Goal: Task Accomplishment & Management: Manage account settings

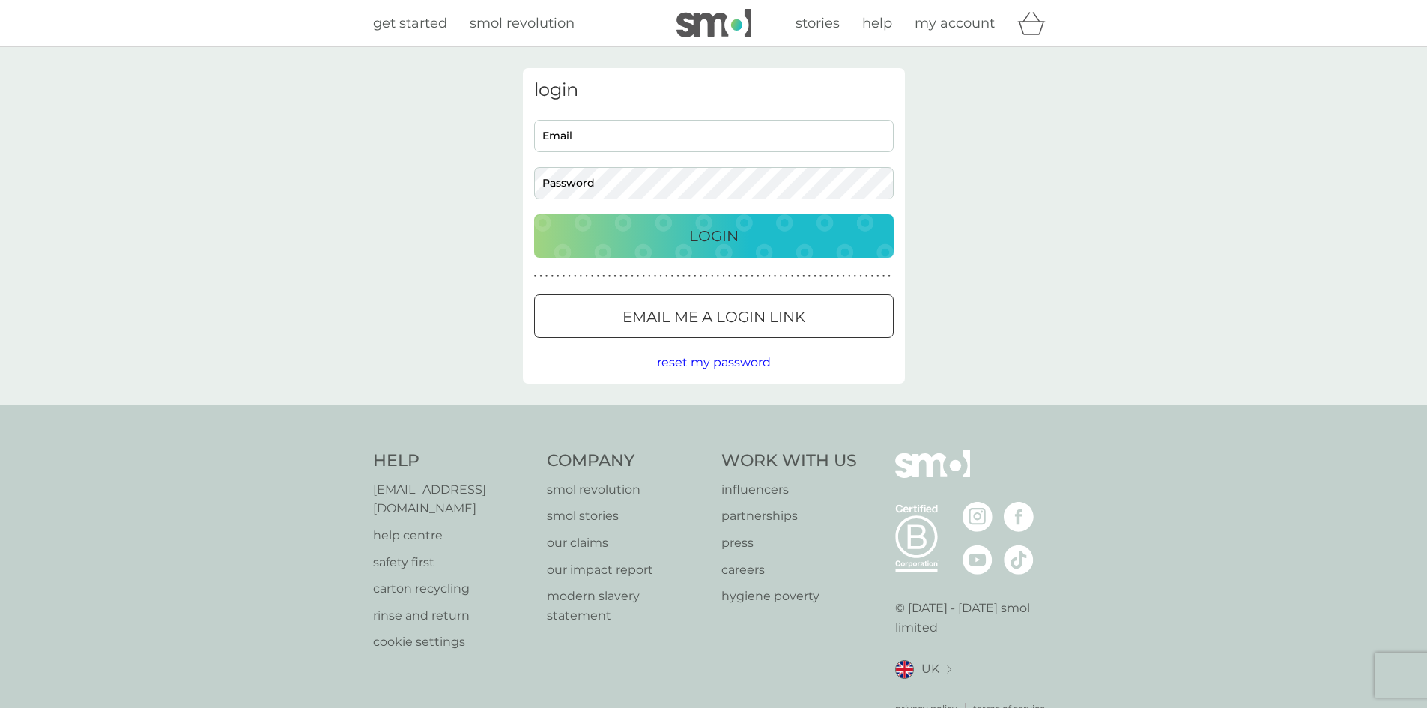
type input "[EMAIL_ADDRESS][DOMAIN_NAME]"
click at [679, 245] on div "Login" at bounding box center [714, 236] width 330 height 24
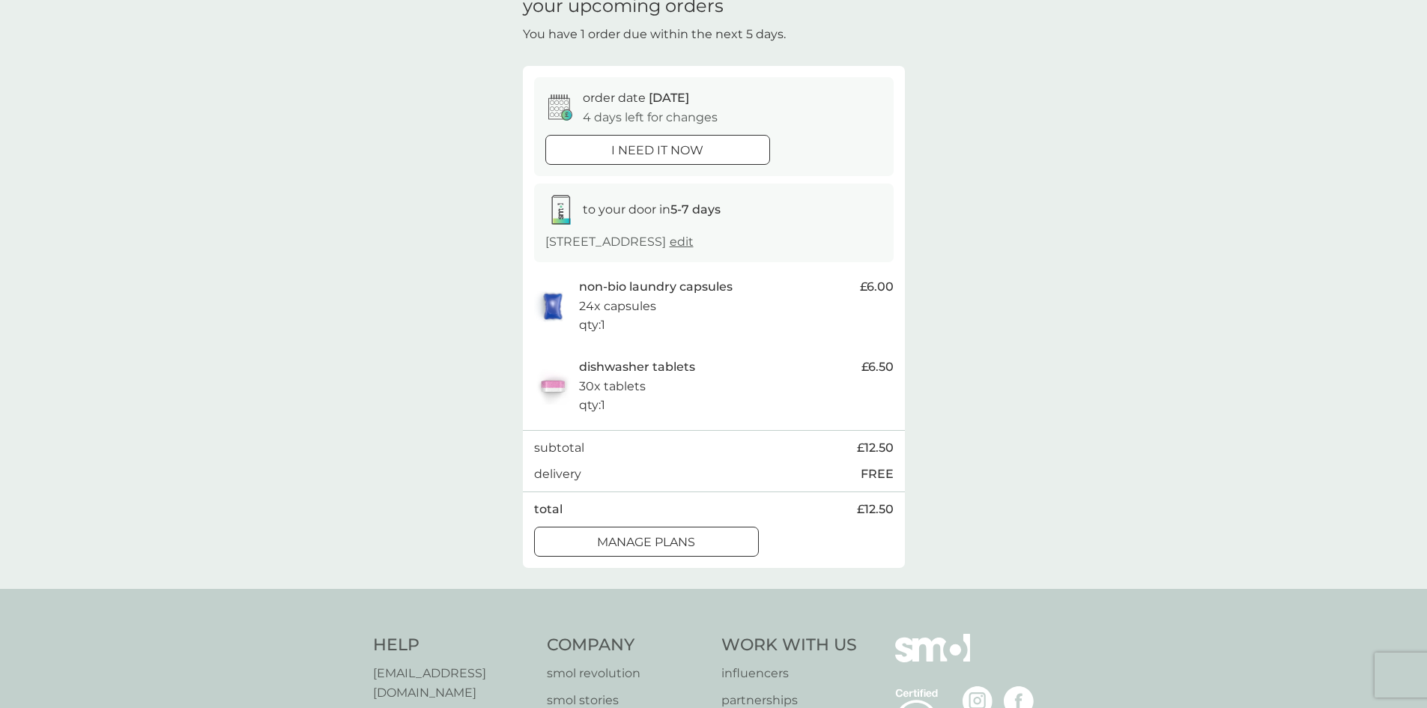
scroll to position [290, 0]
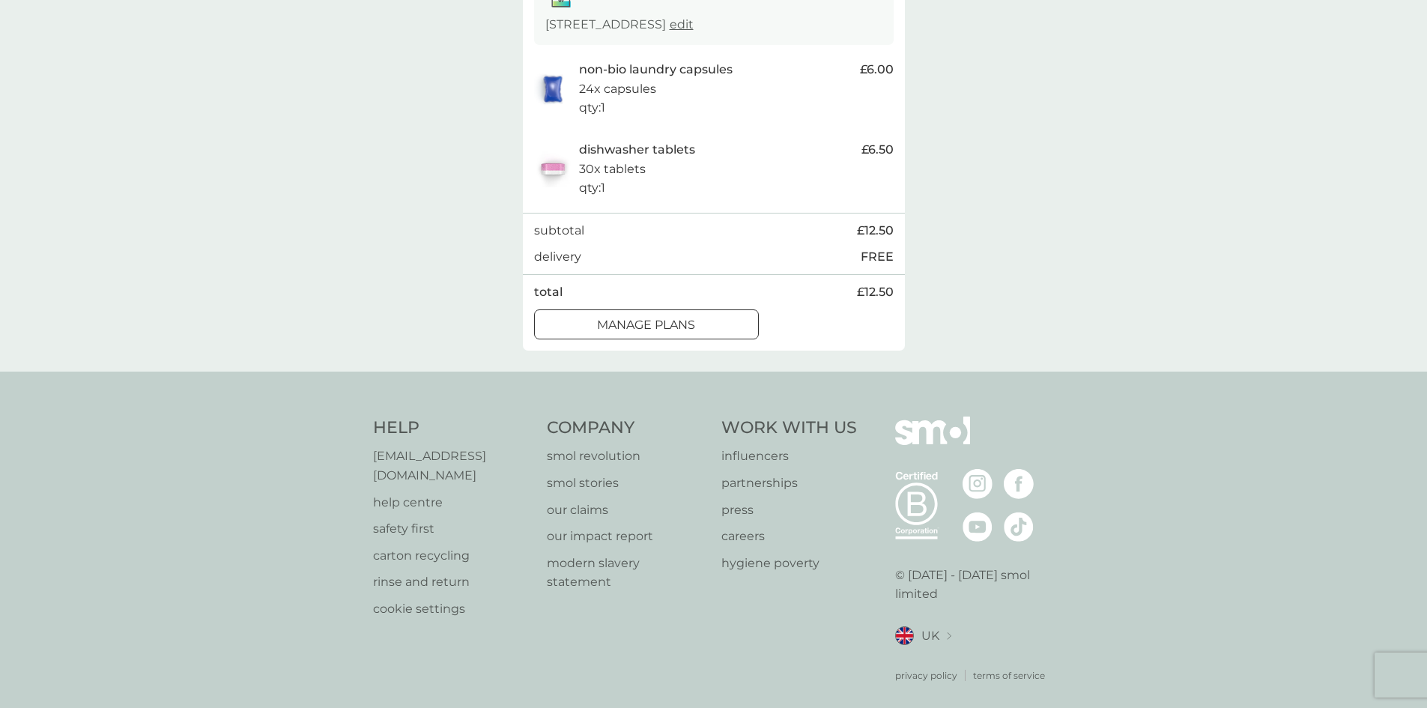
click at [669, 330] on div at bounding box center [646, 325] width 54 height 16
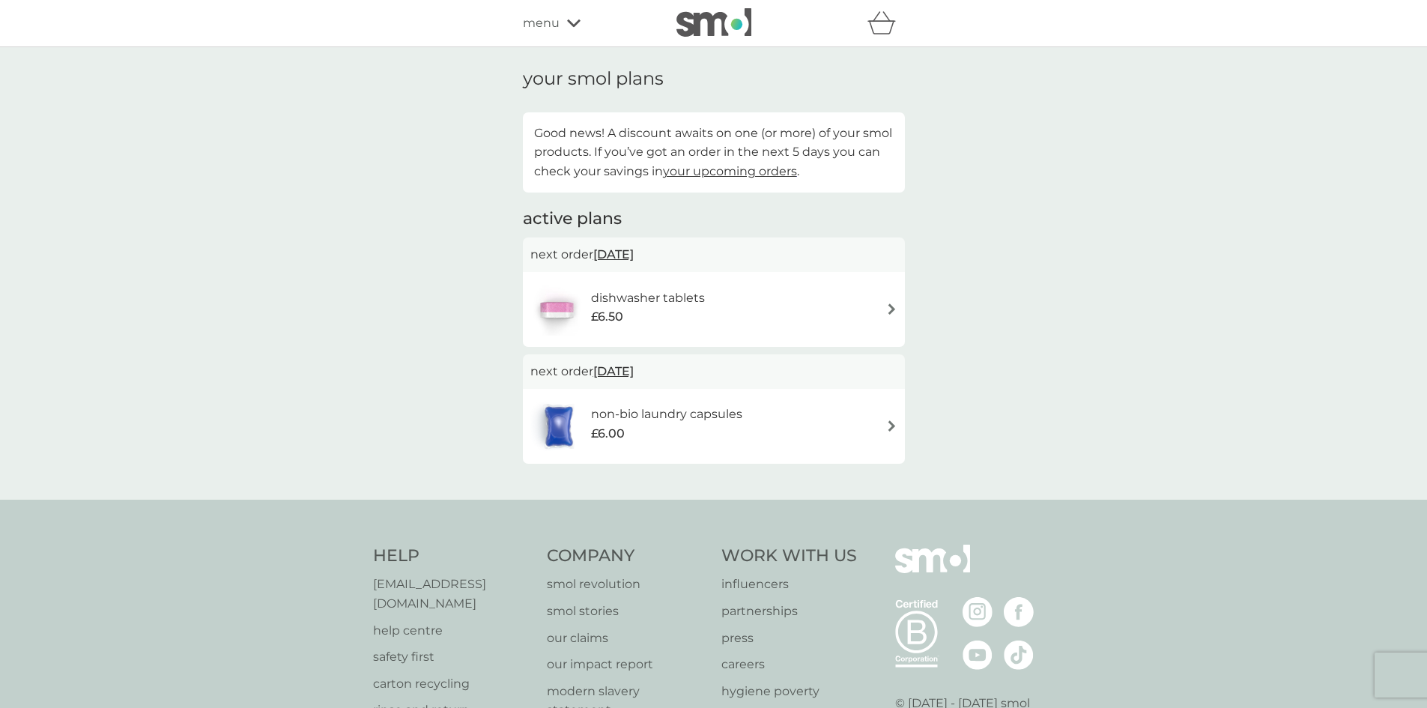
click at [568, 20] on icon at bounding box center [573, 23] width 13 height 9
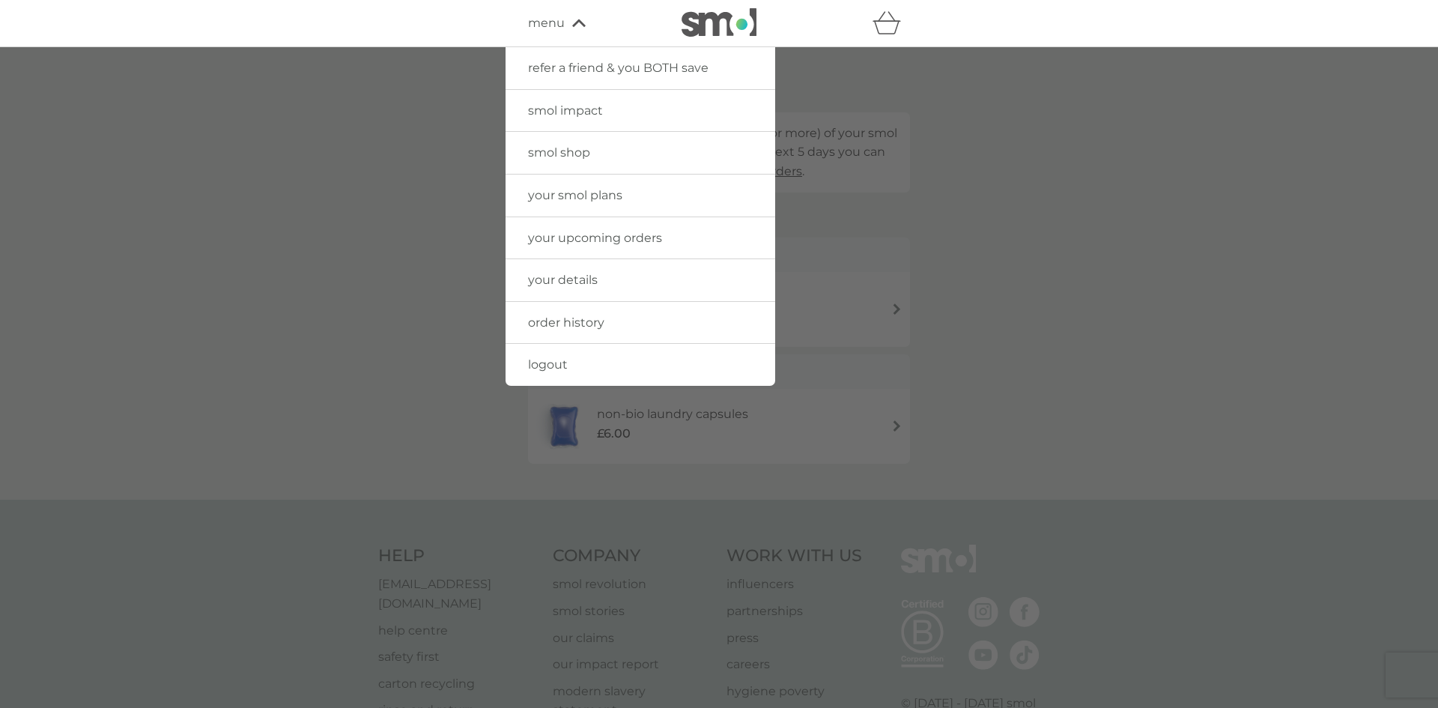
click at [602, 327] on span "order history" at bounding box center [566, 322] width 76 height 14
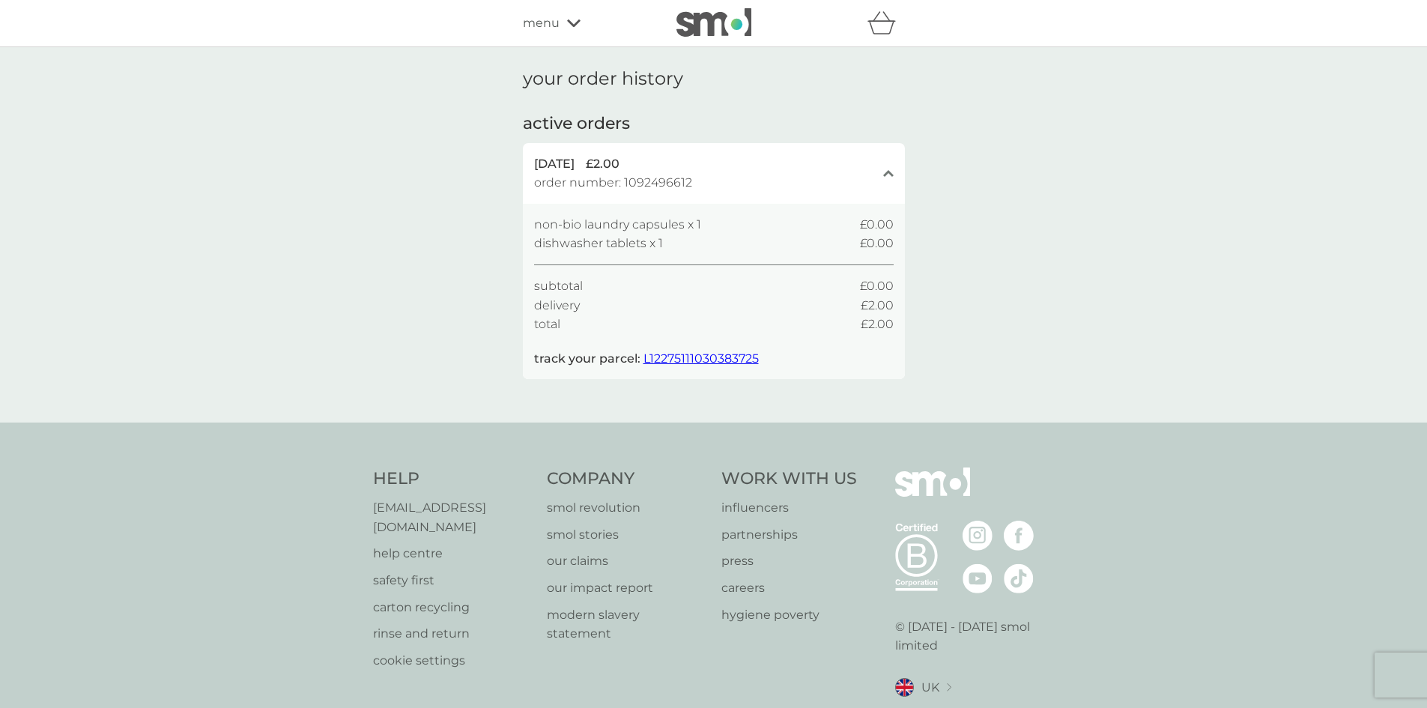
click at [714, 363] on span "L12275111030383725" at bounding box center [700, 358] width 115 height 14
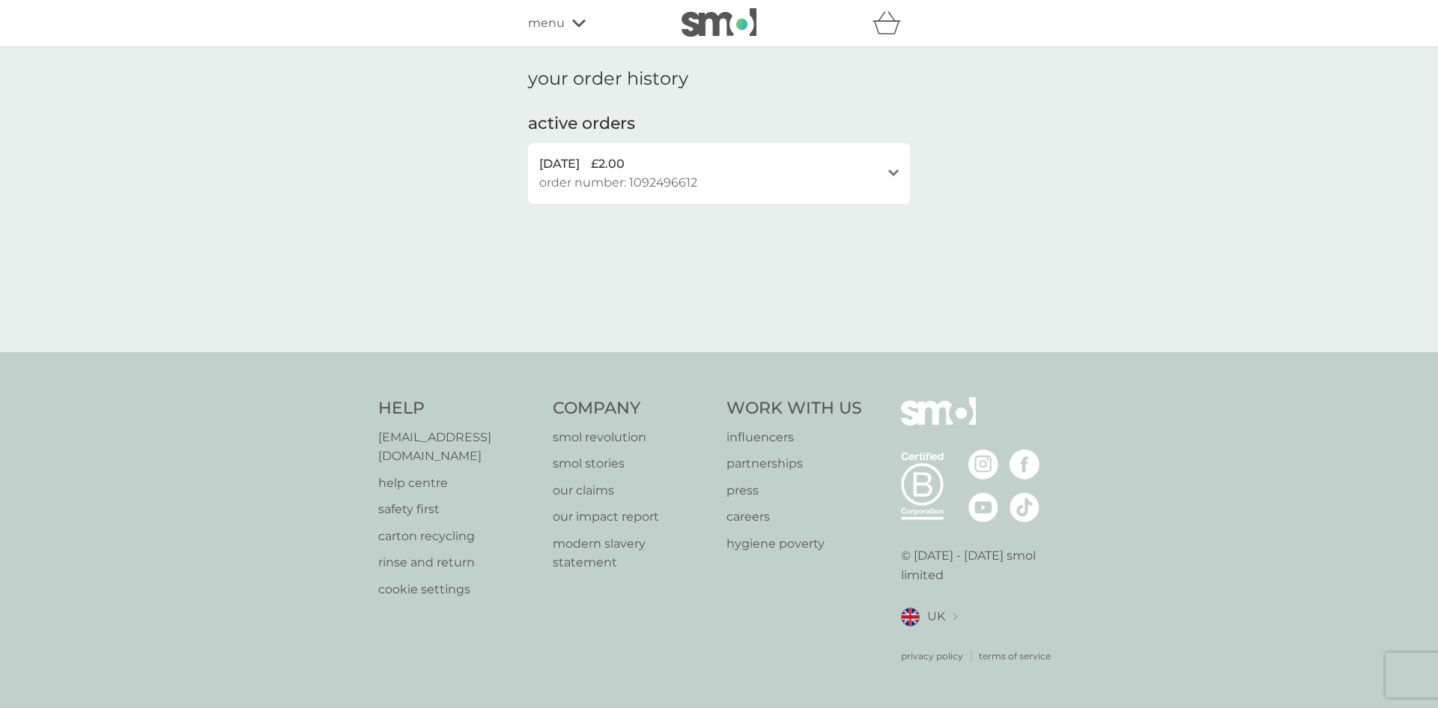
click at [886, 179] on div "31 Aug 2025 £2.00 order number: 1092496612 open" at bounding box center [719, 173] width 382 height 61
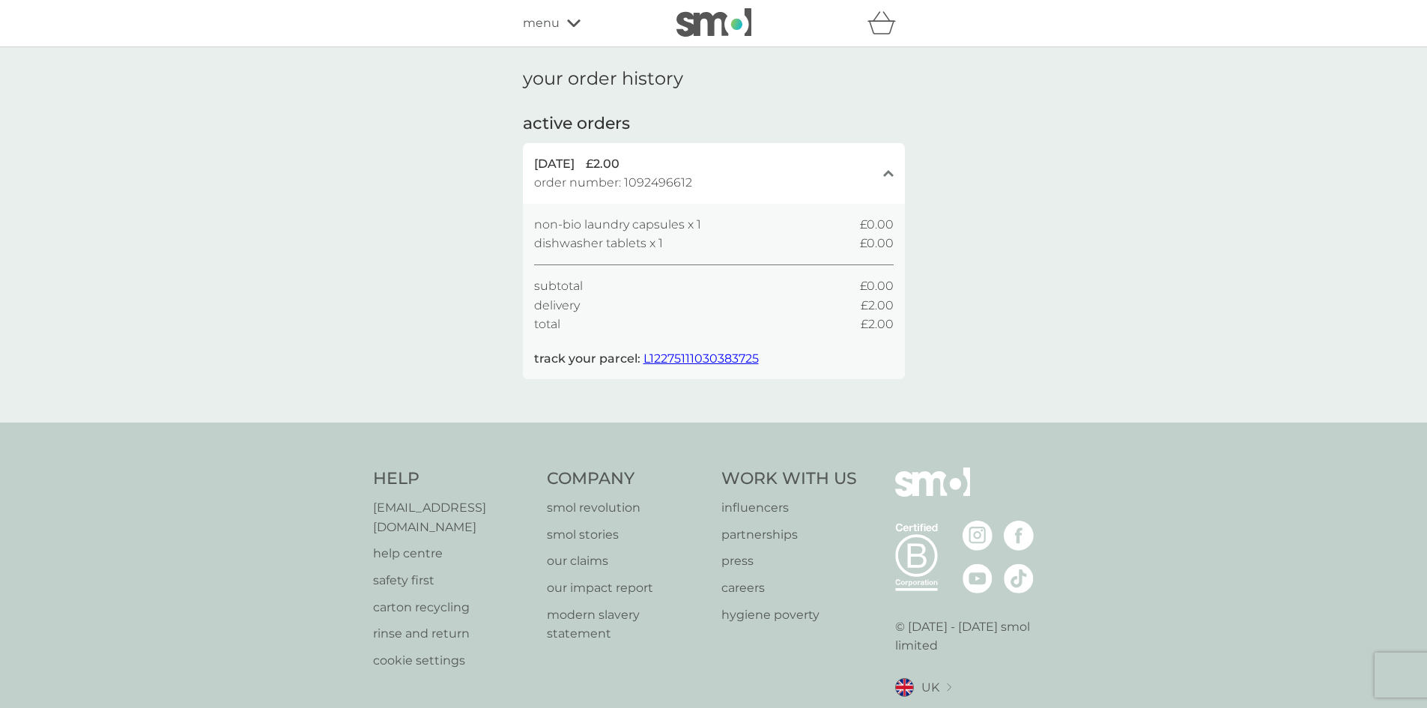
click at [566, 33] on div "refer a friend & you BOTH save smol impact smol shop your smol plans your upcom…" at bounding box center [714, 23] width 382 height 30
click at [567, 25] on icon at bounding box center [573, 23] width 13 height 9
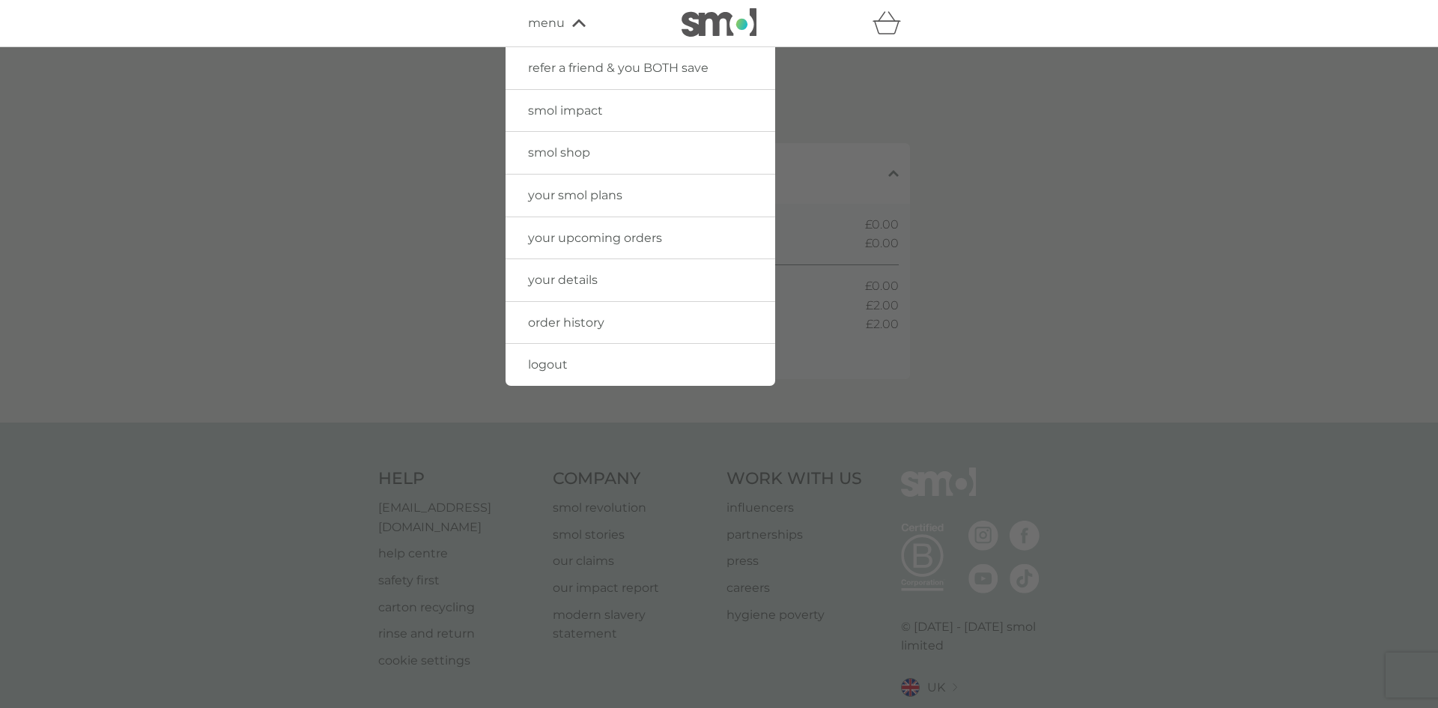
click at [596, 238] on span "your upcoming orders" at bounding box center [595, 238] width 134 height 14
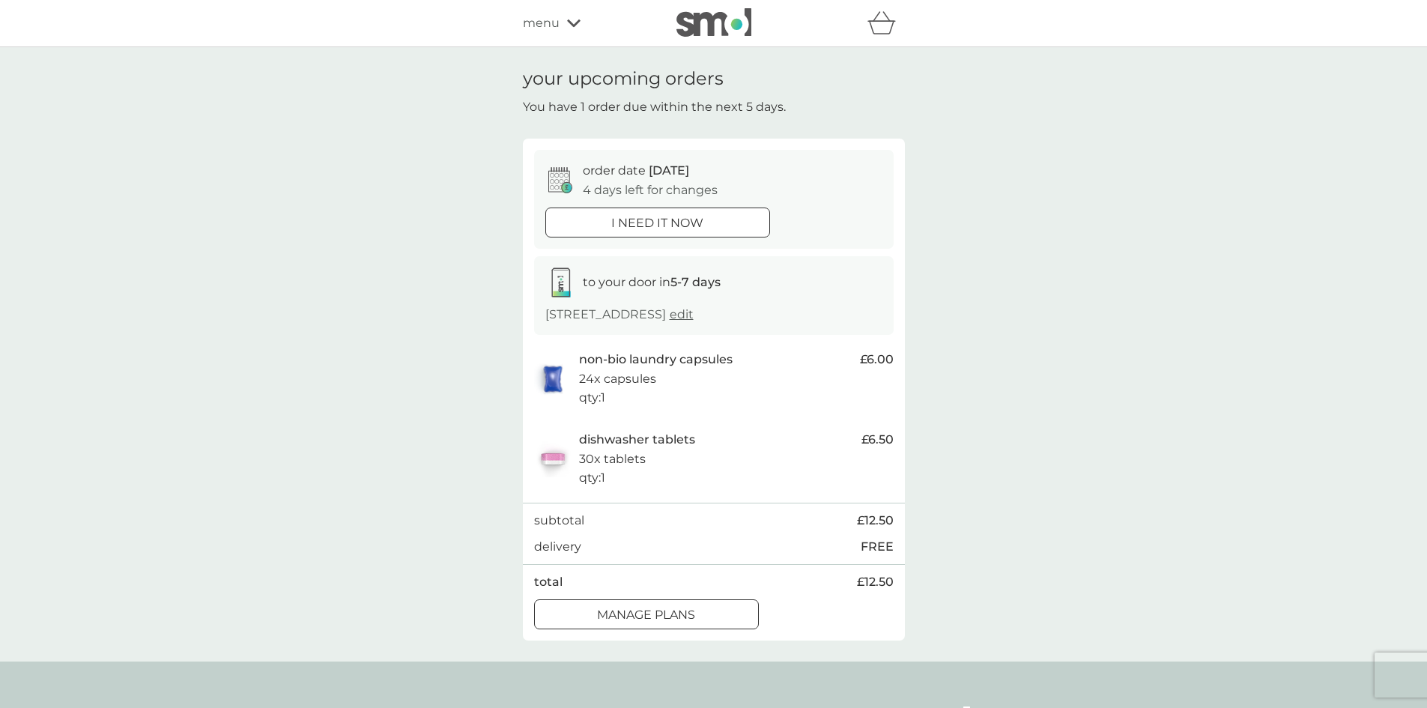
click at [665, 613] on div at bounding box center [646, 615] width 54 height 16
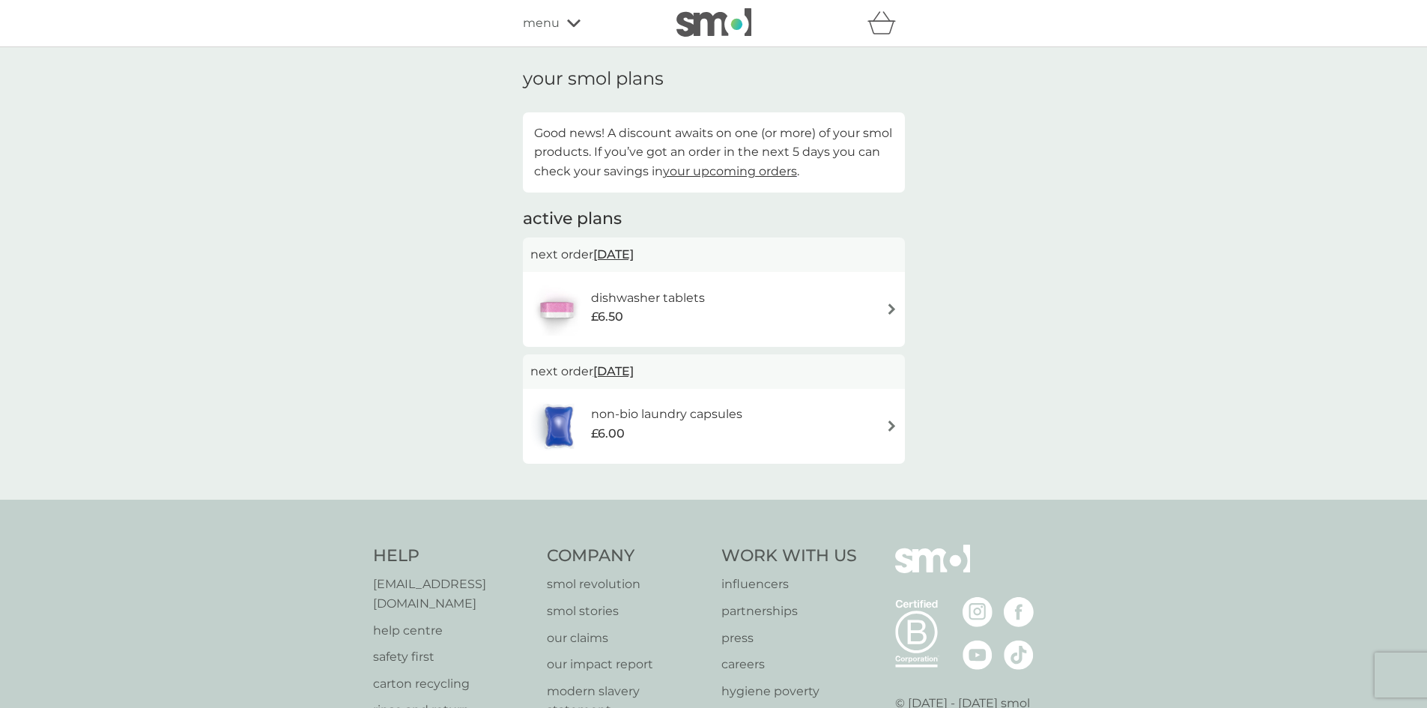
click at [857, 309] on div "dishwasher tablets £6.50" at bounding box center [713, 309] width 367 height 52
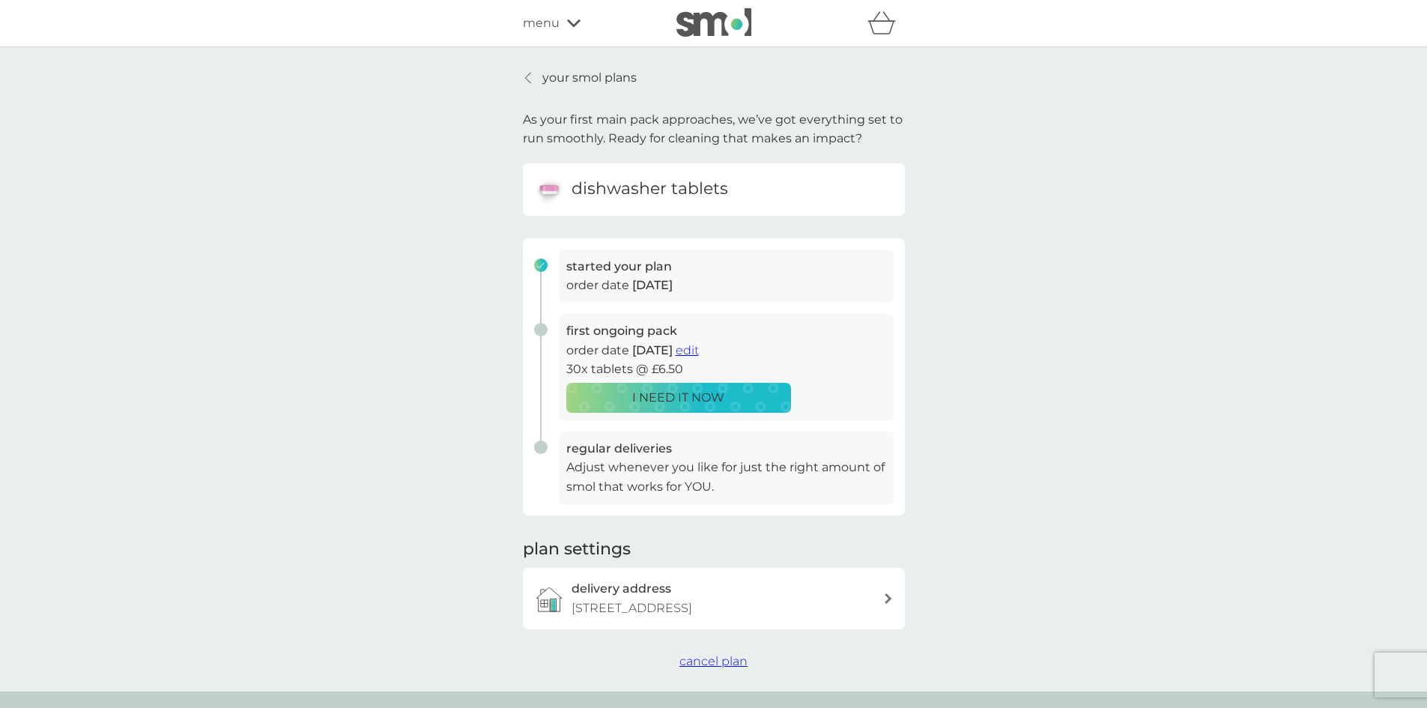
click at [734, 658] on span "cancel plan" at bounding box center [713, 661] width 68 height 14
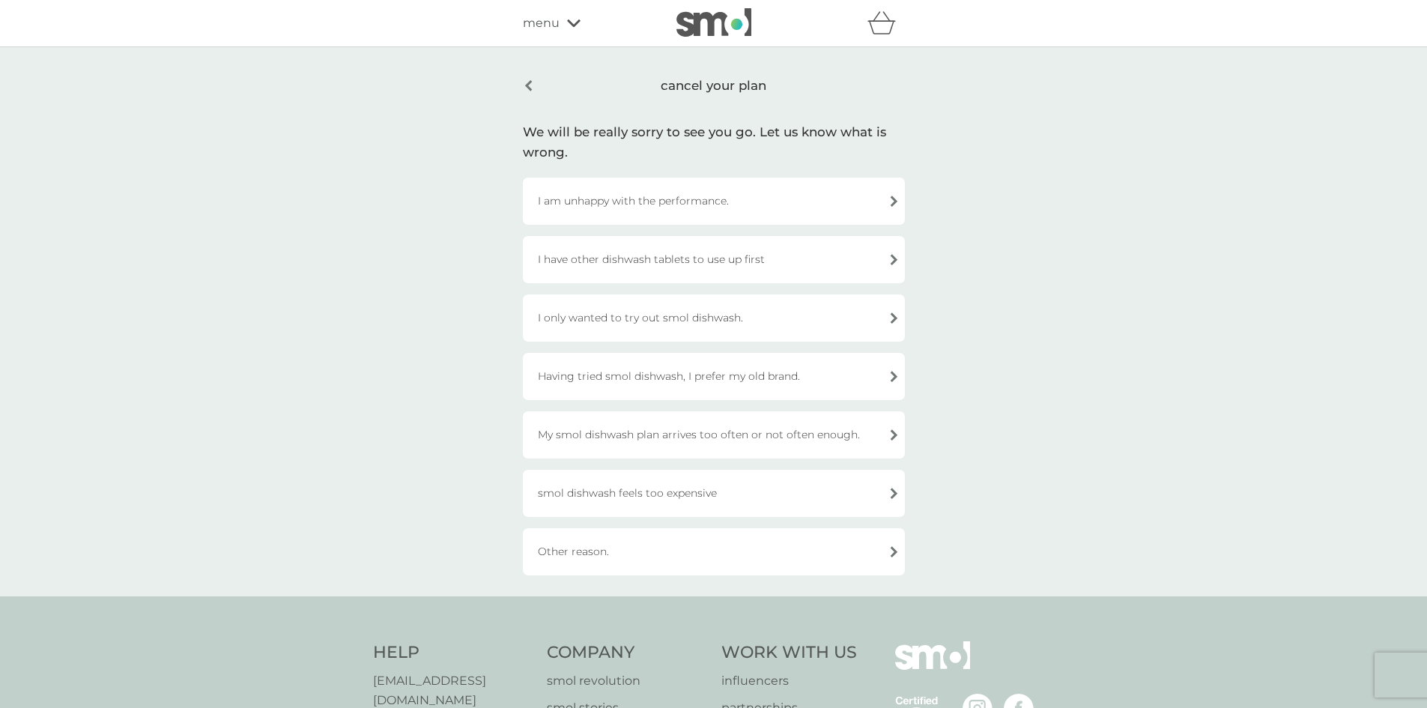
click at [653, 557] on div "Other reason." at bounding box center [714, 551] width 382 height 47
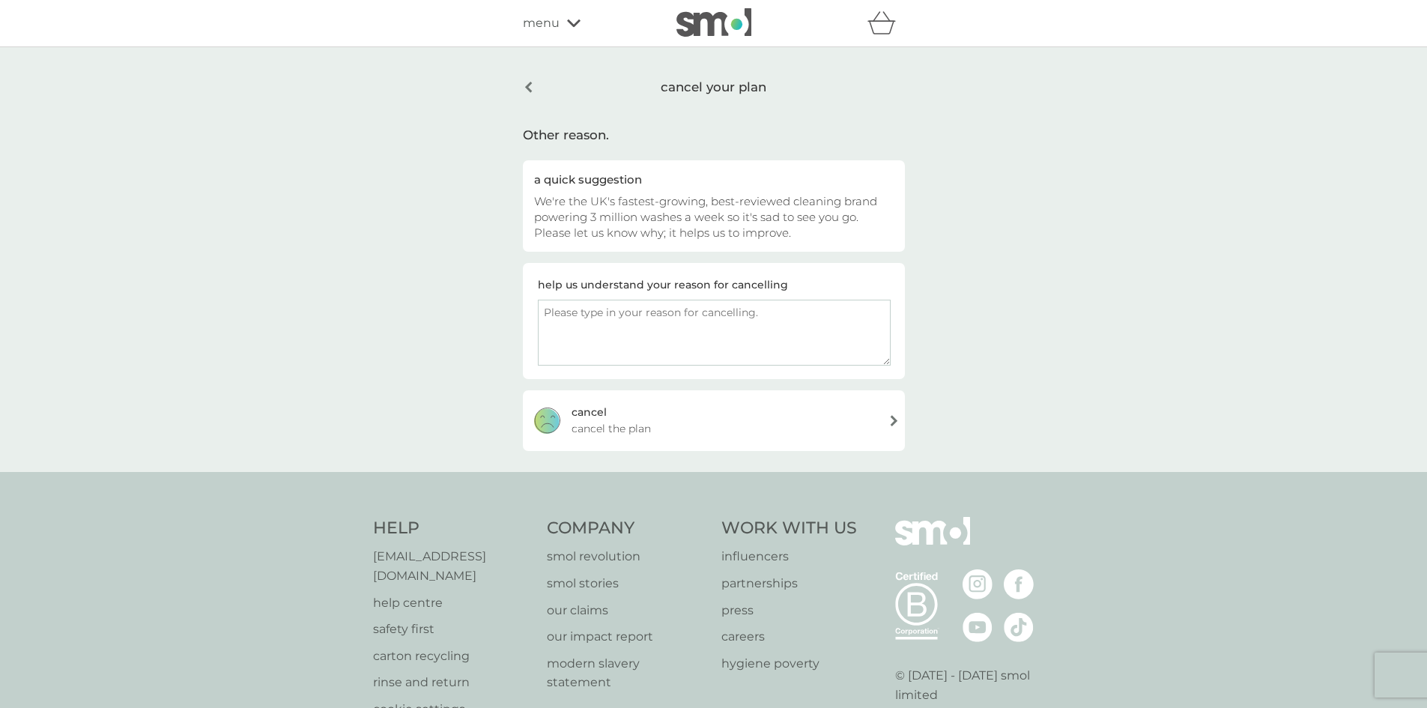
click at [655, 343] on textarea at bounding box center [714, 333] width 353 height 66
drag, startPoint x: 704, startPoint y: 315, endPoint x: 510, endPoint y: 312, distance: 194.0
click at [510, 312] on div "cancel your plan Other reason. a quick suggestion We're the UK's fastest-growin…" at bounding box center [713, 259] width 1427 height 425
type textarea "I haven't received the trial yet"
click at [887, 427] on div "cancel cancel the plan" at bounding box center [714, 420] width 382 height 60
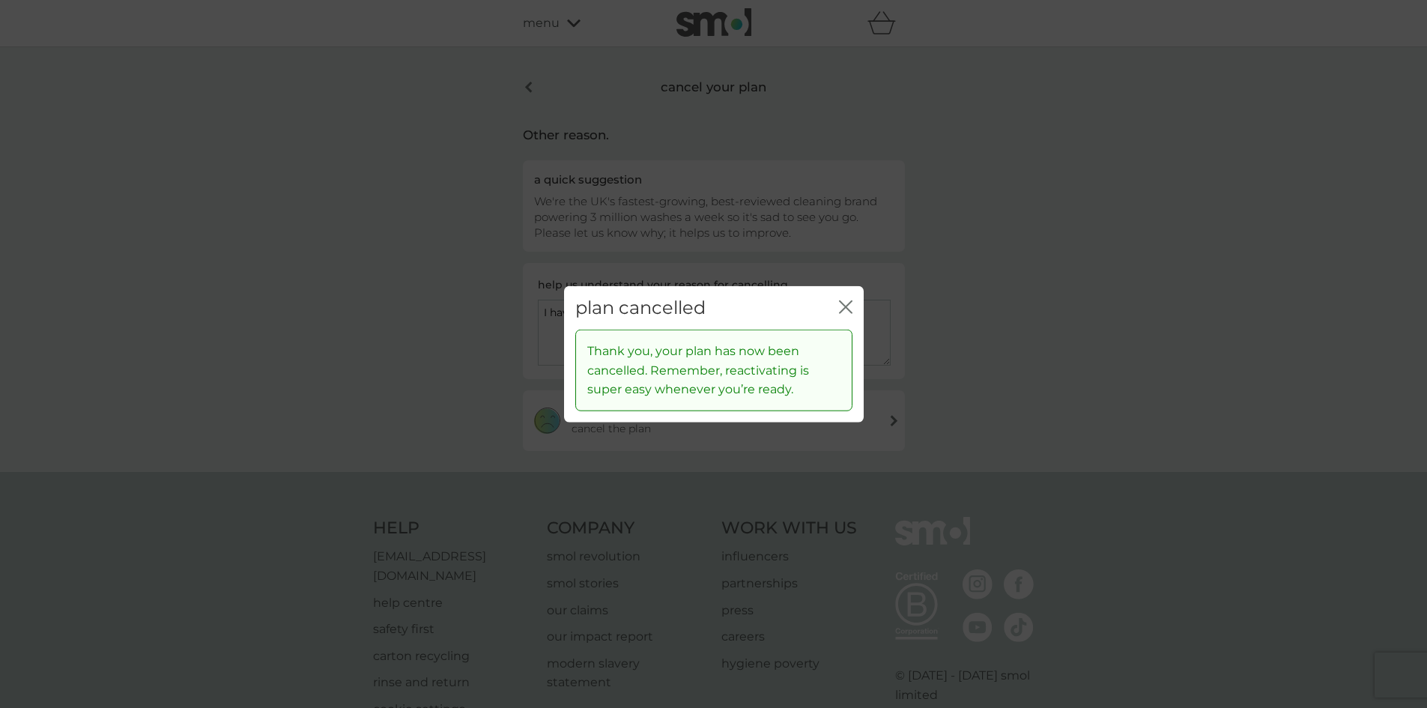
click at [844, 305] on icon "close" at bounding box center [842, 306] width 6 height 12
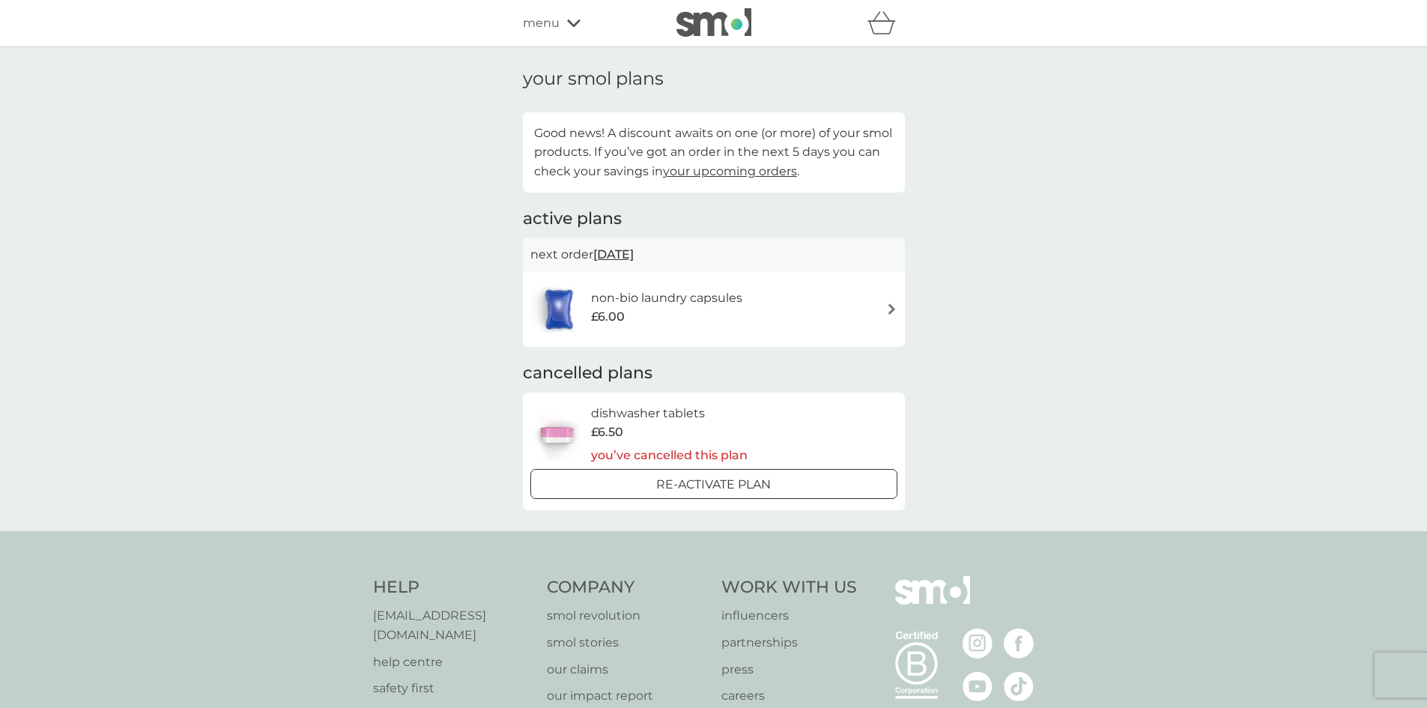
click at [842, 303] on div "non-bio laundry capsules £6.00" at bounding box center [713, 309] width 367 height 52
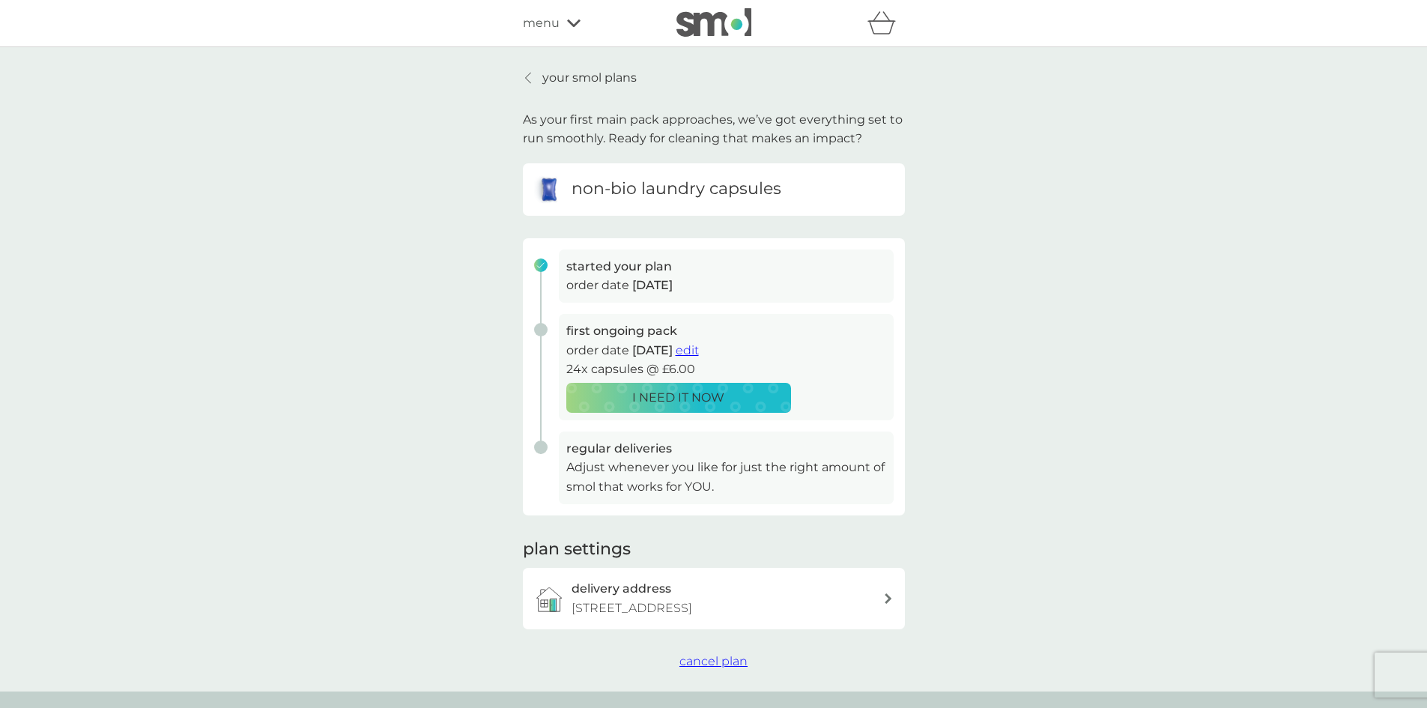
click at [722, 661] on span "cancel plan" at bounding box center [713, 661] width 68 height 14
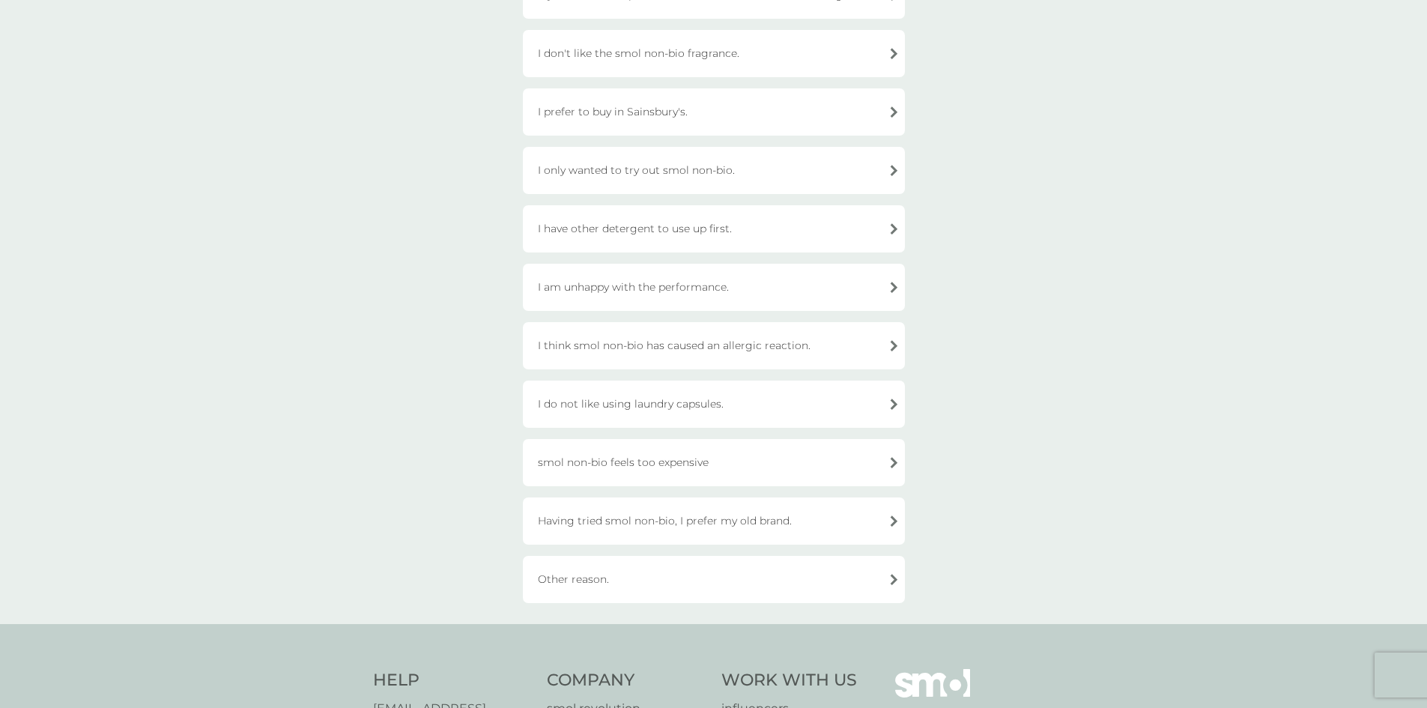
scroll to position [225, 0]
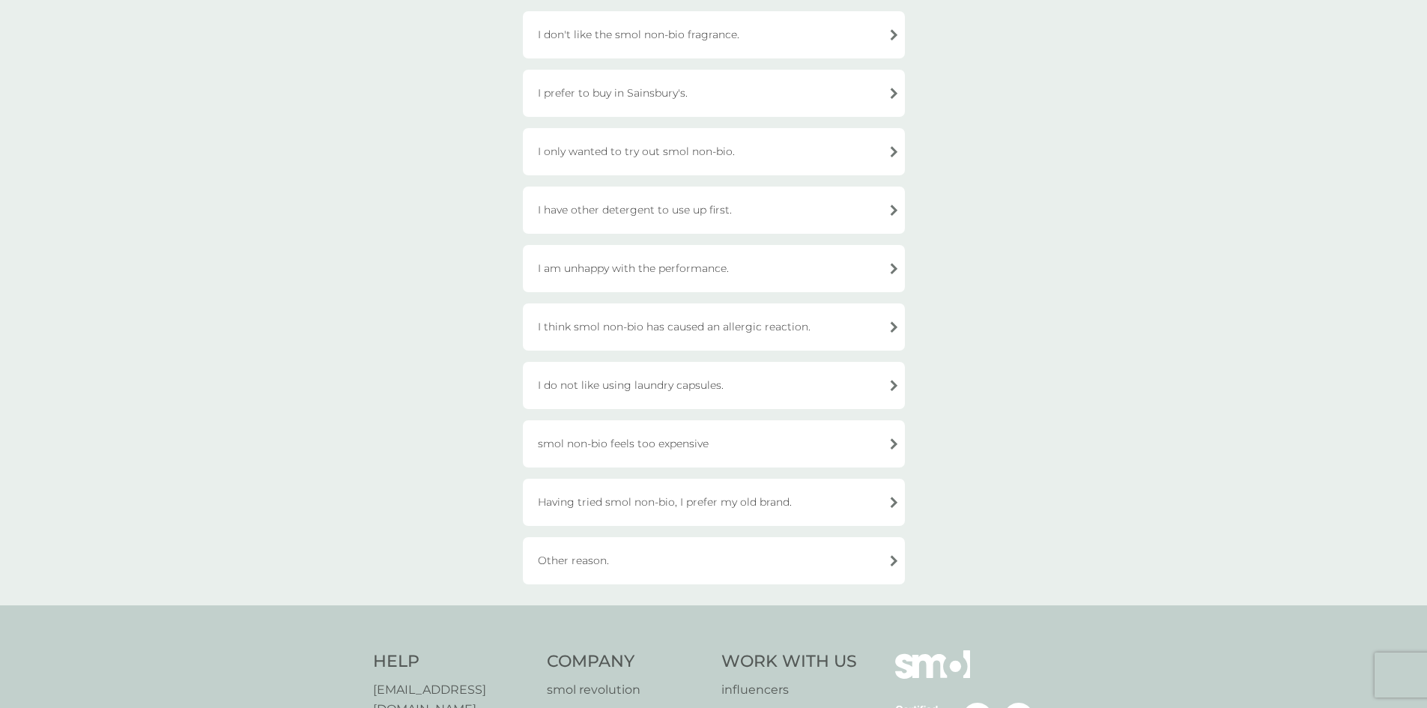
click at [684, 564] on div "Other reason." at bounding box center [714, 560] width 382 height 47
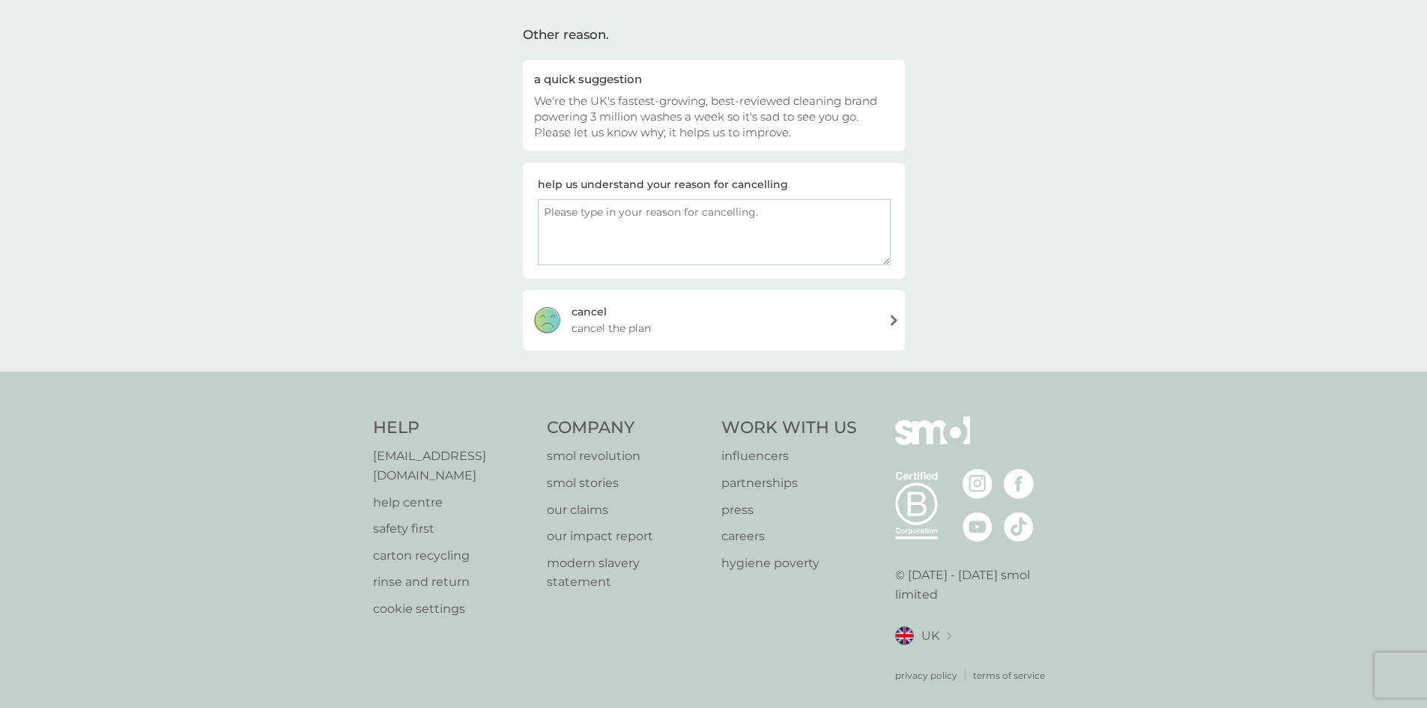
click at [645, 231] on textarea at bounding box center [714, 232] width 353 height 66
paste textarea "I haven't received the trial yet"
type textarea "I haven't received the trial yet"
click at [875, 314] on div "cancel cancel the plan" at bounding box center [714, 320] width 382 height 60
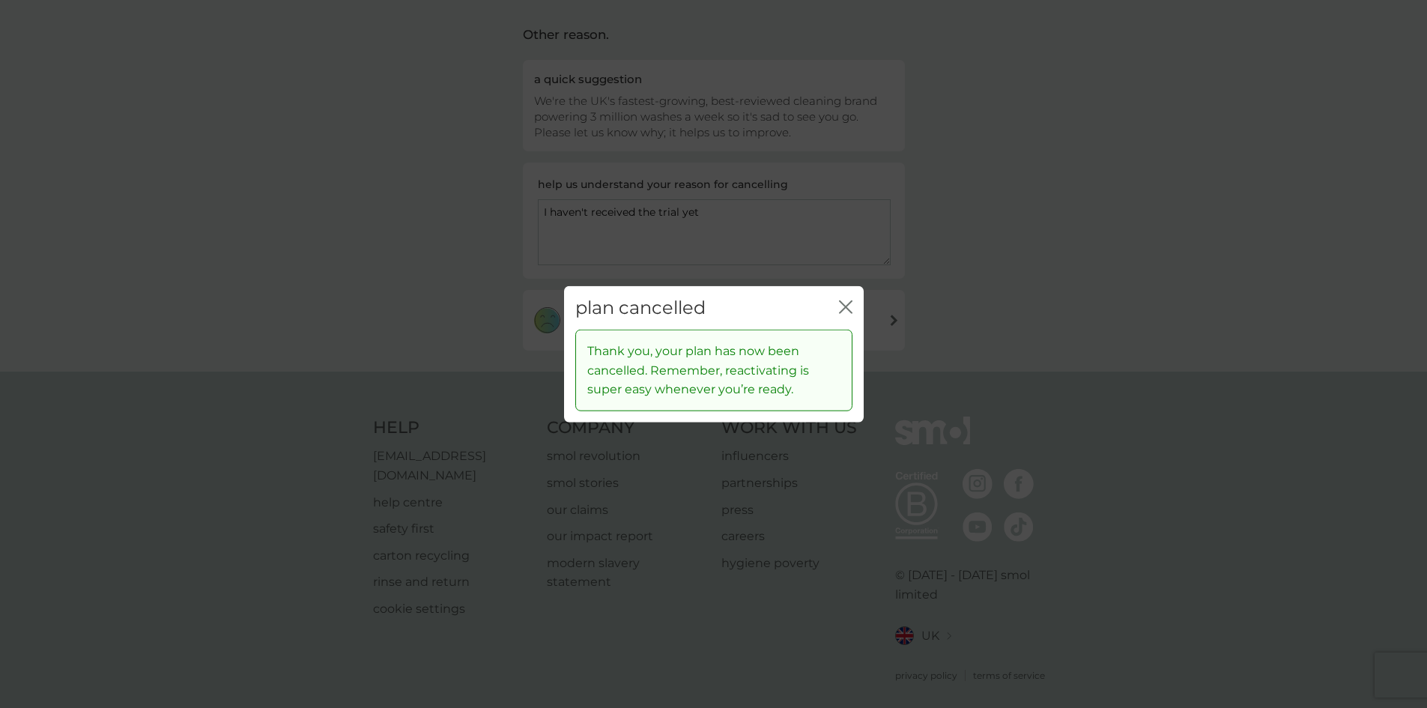
click at [842, 307] on icon "close" at bounding box center [845, 306] width 13 height 13
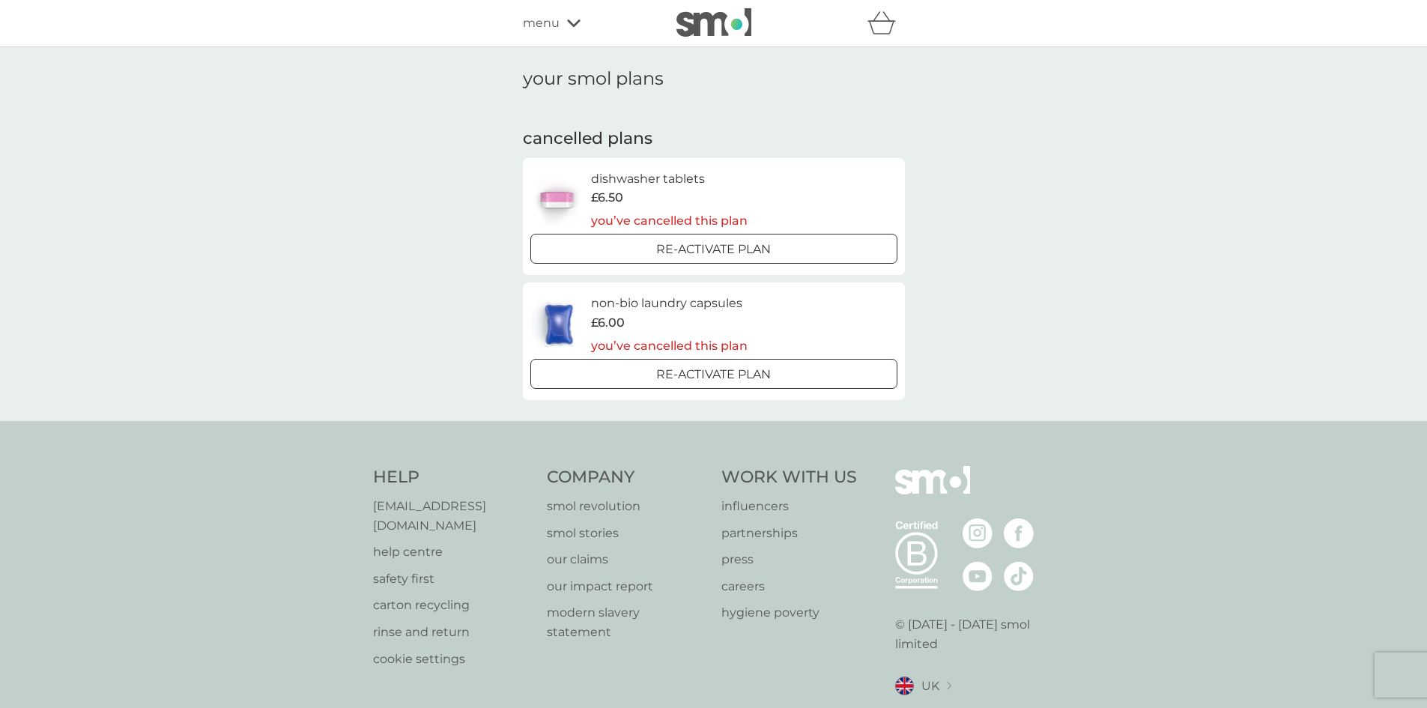
click at [562, 22] on div "menu" at bounding box center [586, 22] width 127 height 19
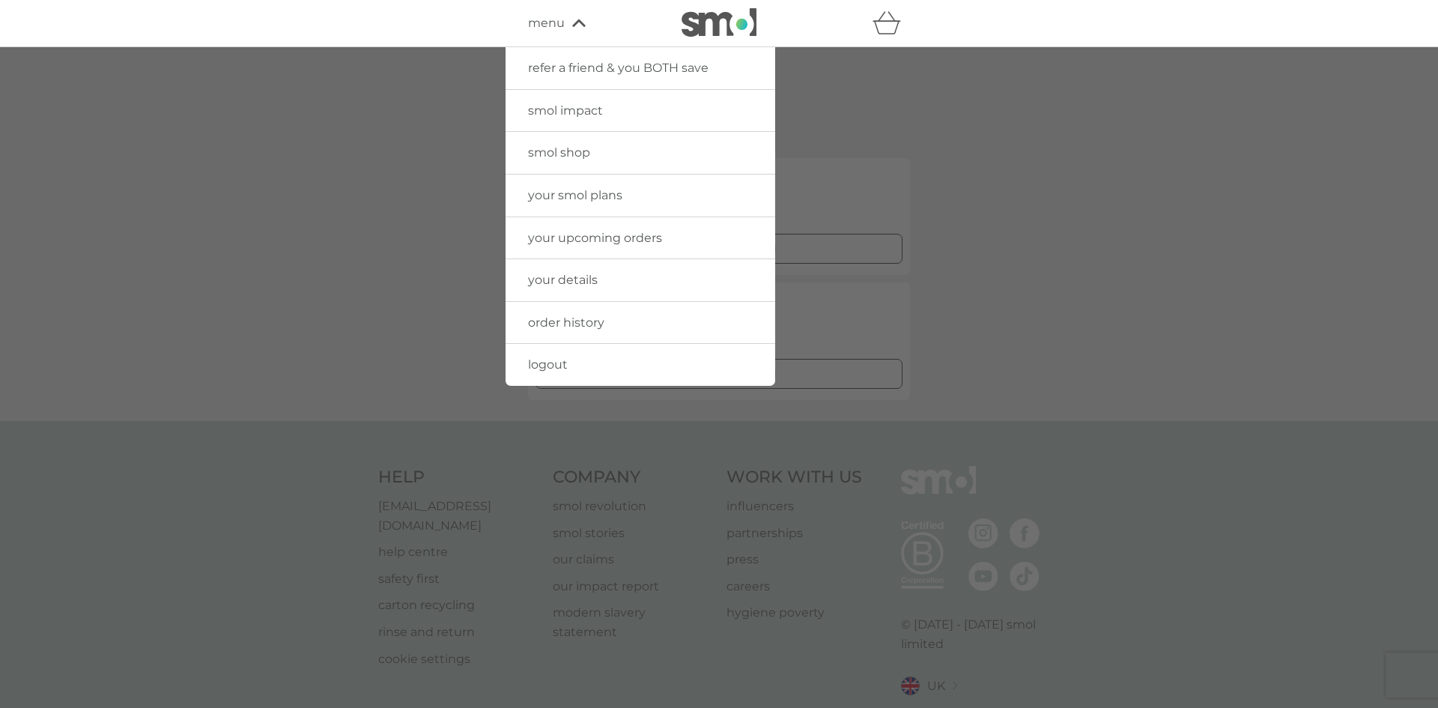
click at [593, 326] on span "order history" at bounding box center [566, 322] width 76 height 14
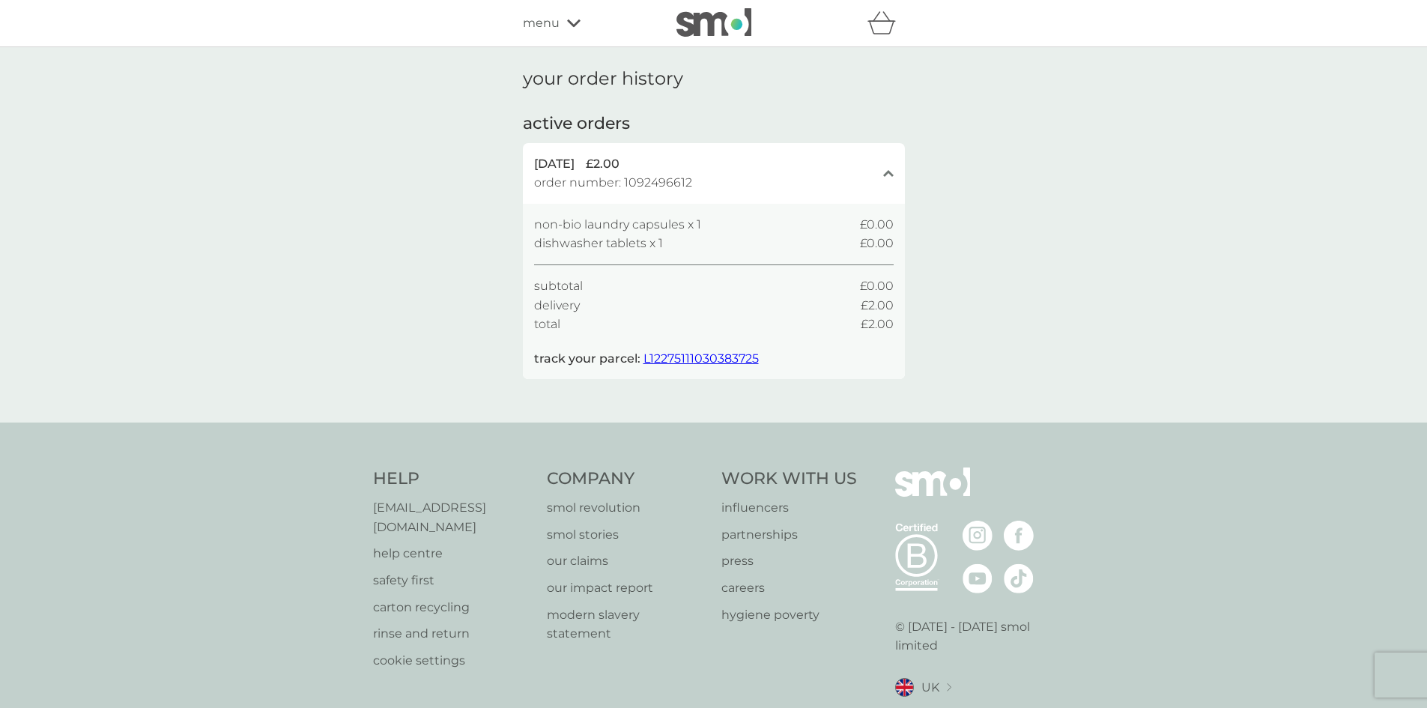
click at [696, 356] on span "L12275111030383725" at bounding box center [700, 358] width 115 height 14
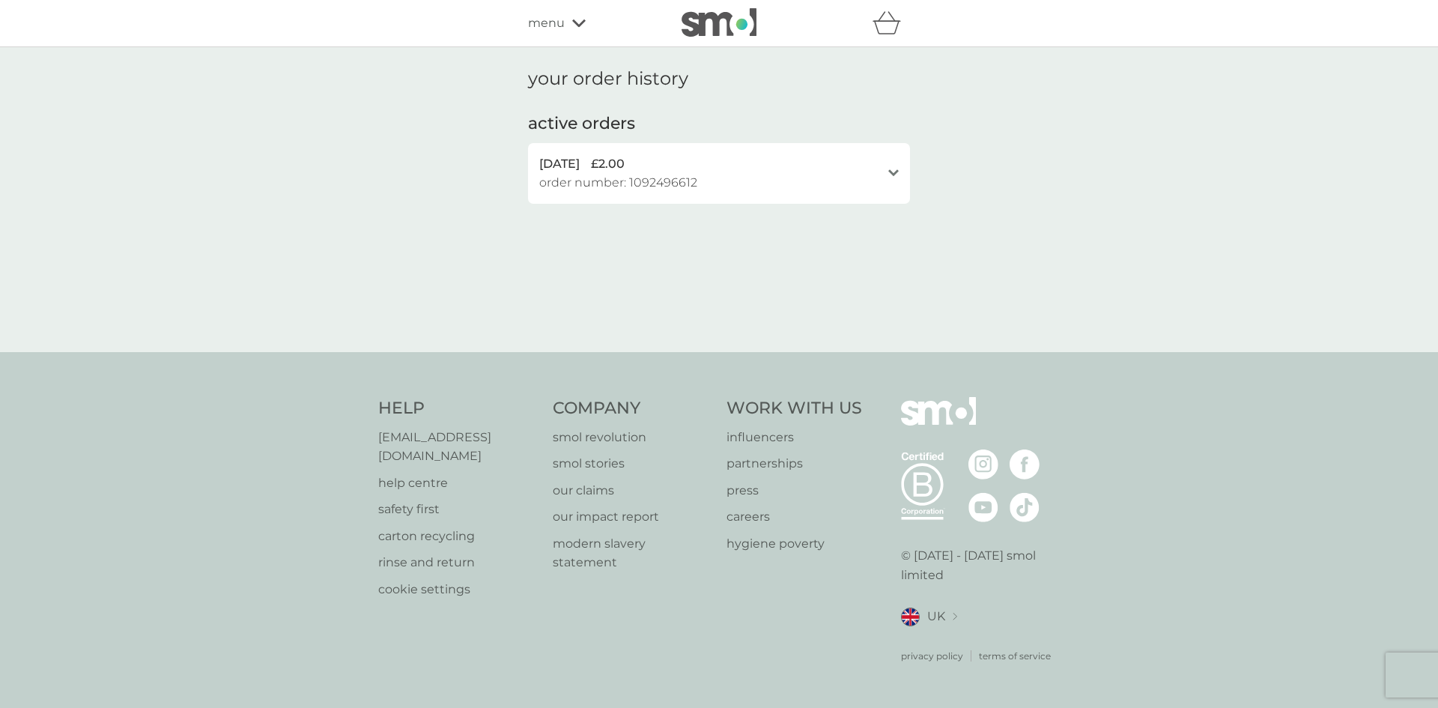
click at [893, 173] on icon at bounding box center [893, 172] width 10 height 7
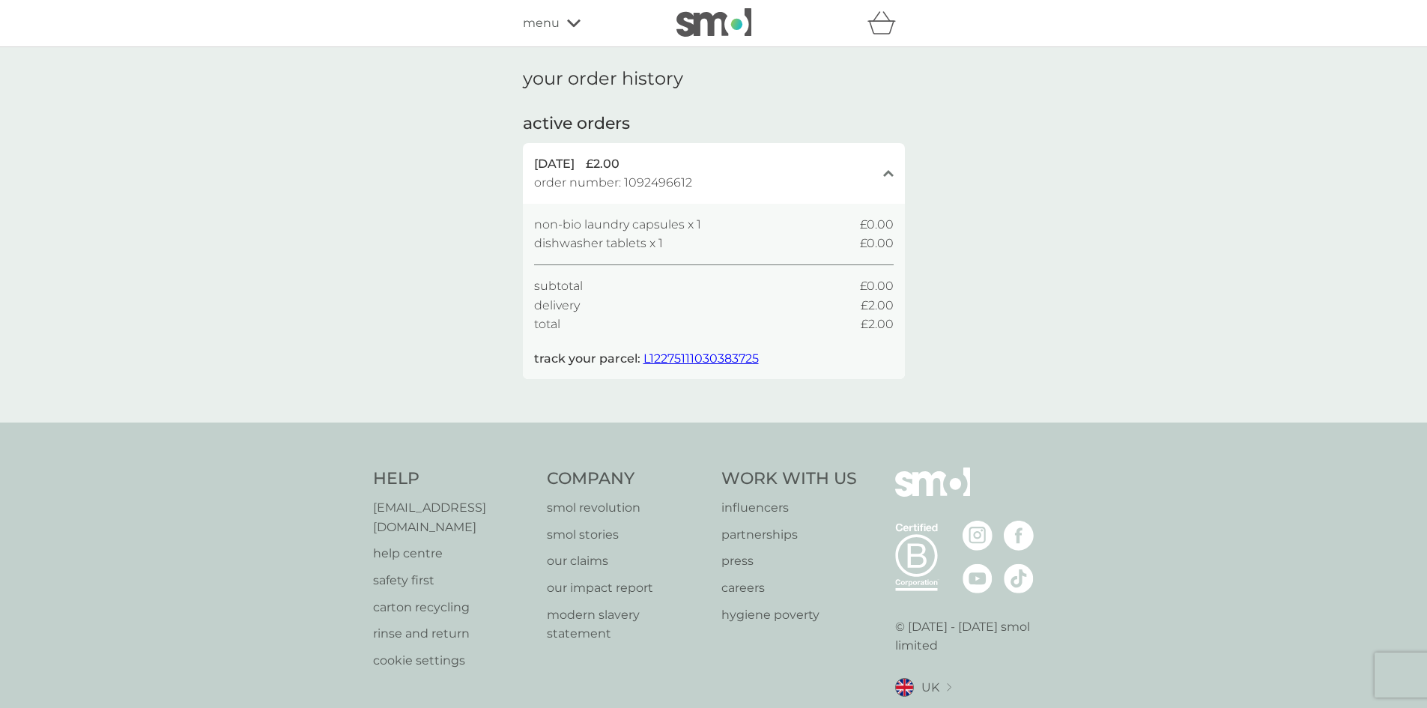
click at [572, 19] on icon at bounding box center [573, 23] width 13 height 9
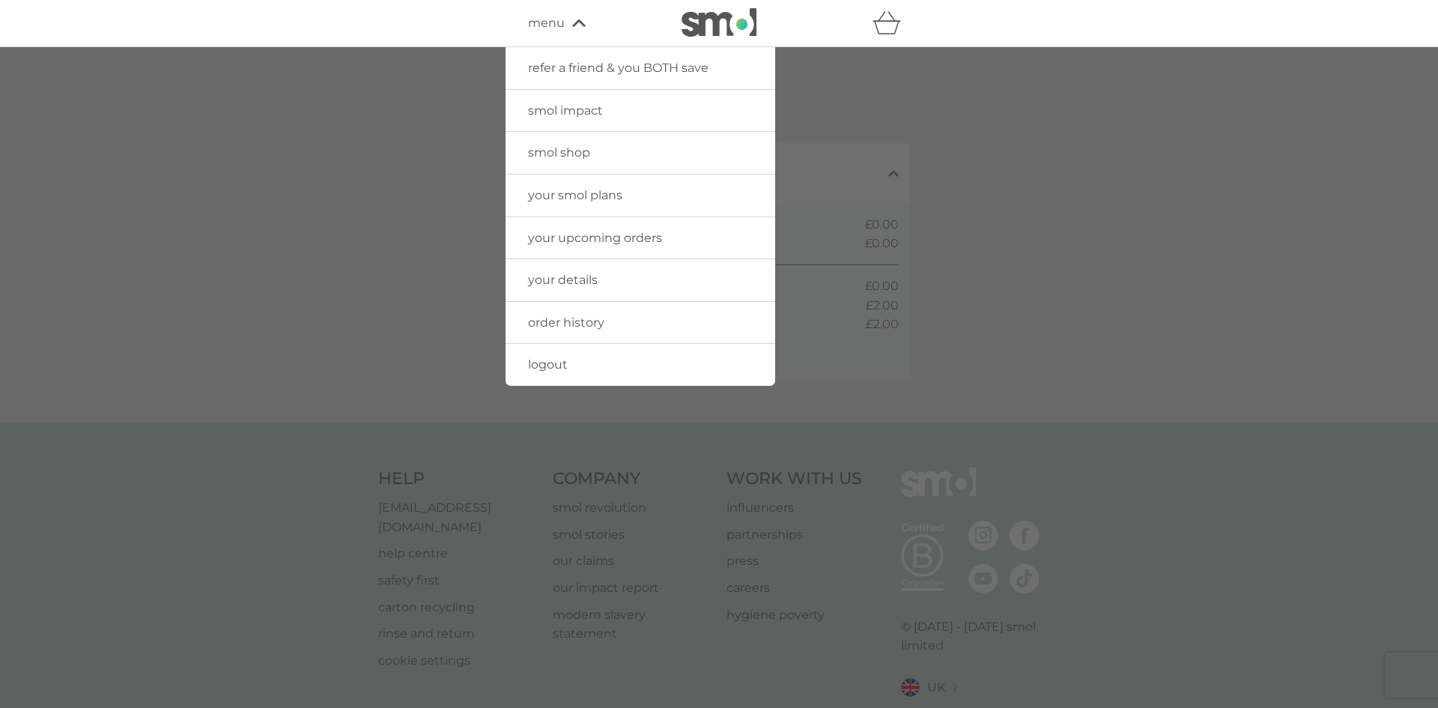
click at [884, 88] on div at bounding box center [719, 401] width 1438 height 708
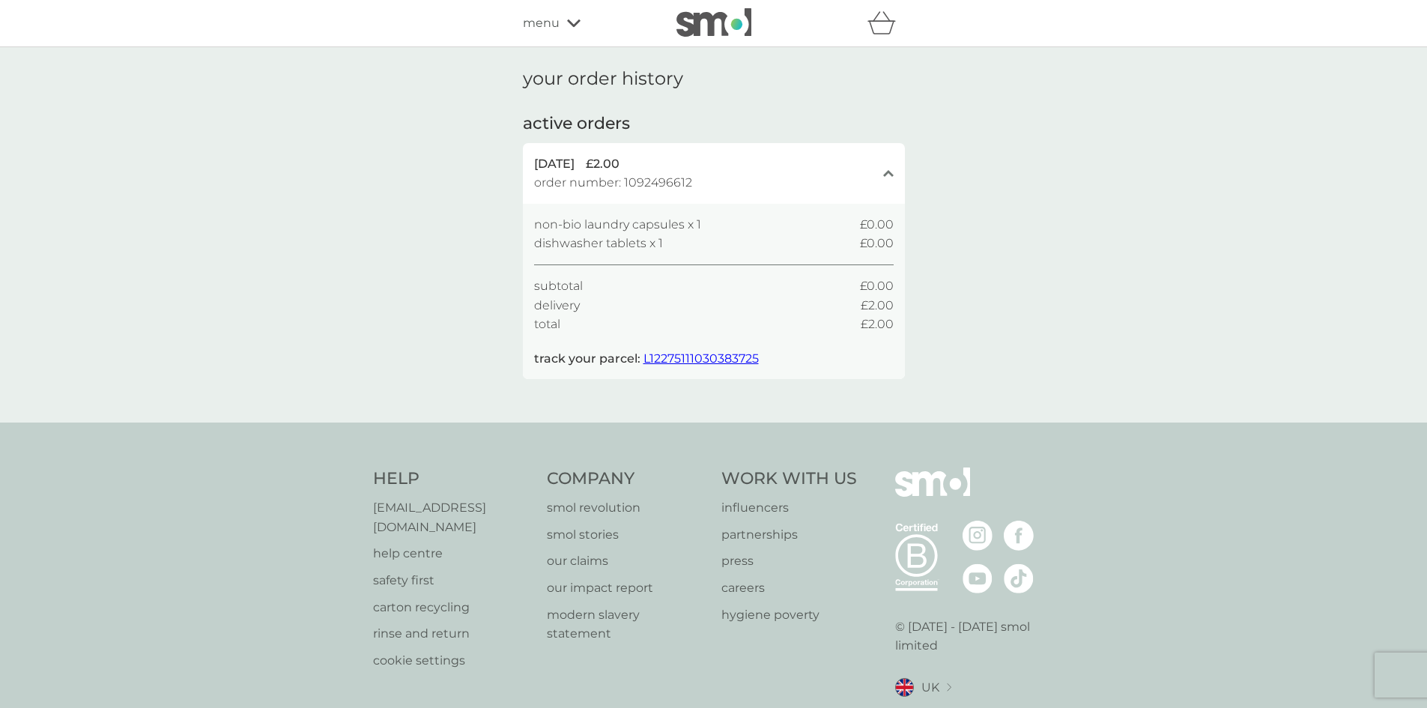
click at [414, 544] on p "help centre" at bounding box center [453, 553] width 160 height 19
click at [572, 28] on div "menu" at bounding box center [586, 22] width 127 height 19
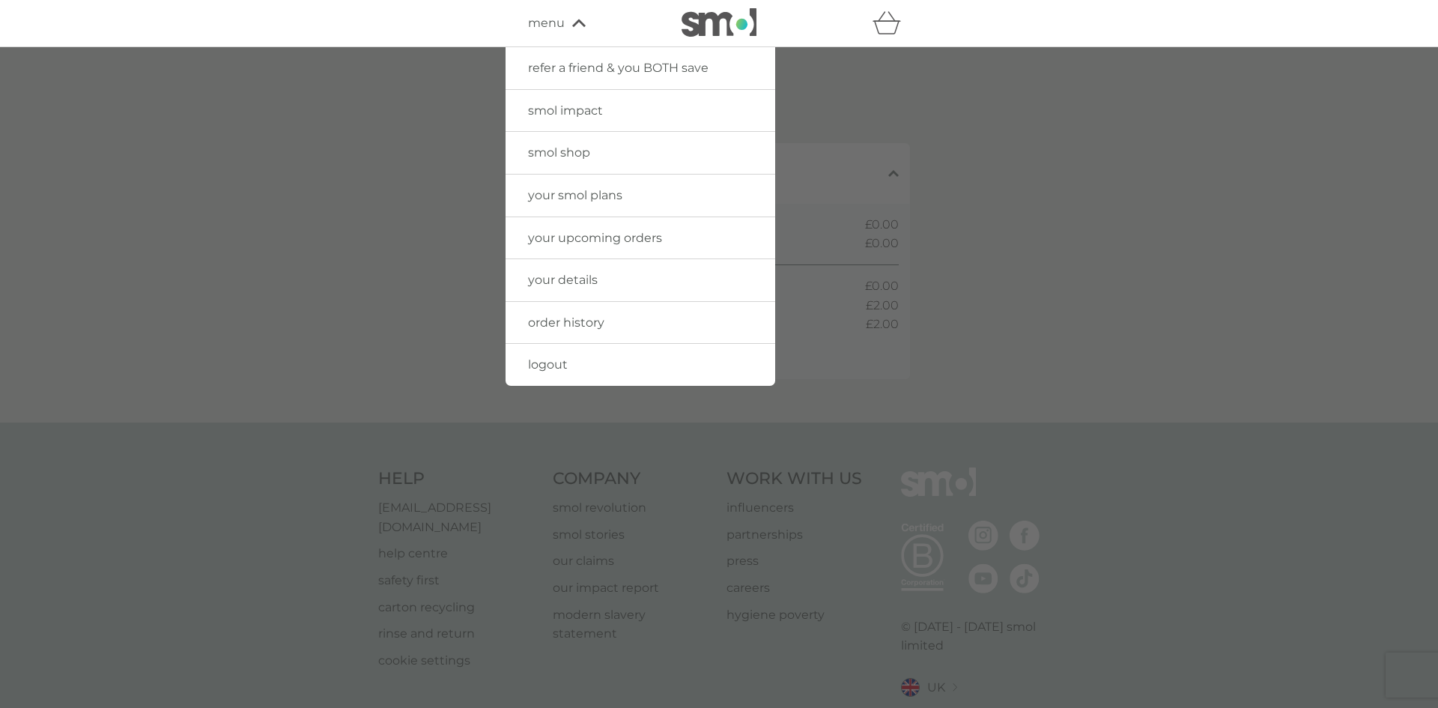
click at [595, 288] on link "your details" at bounding box center [640, 280] width 270 height 42
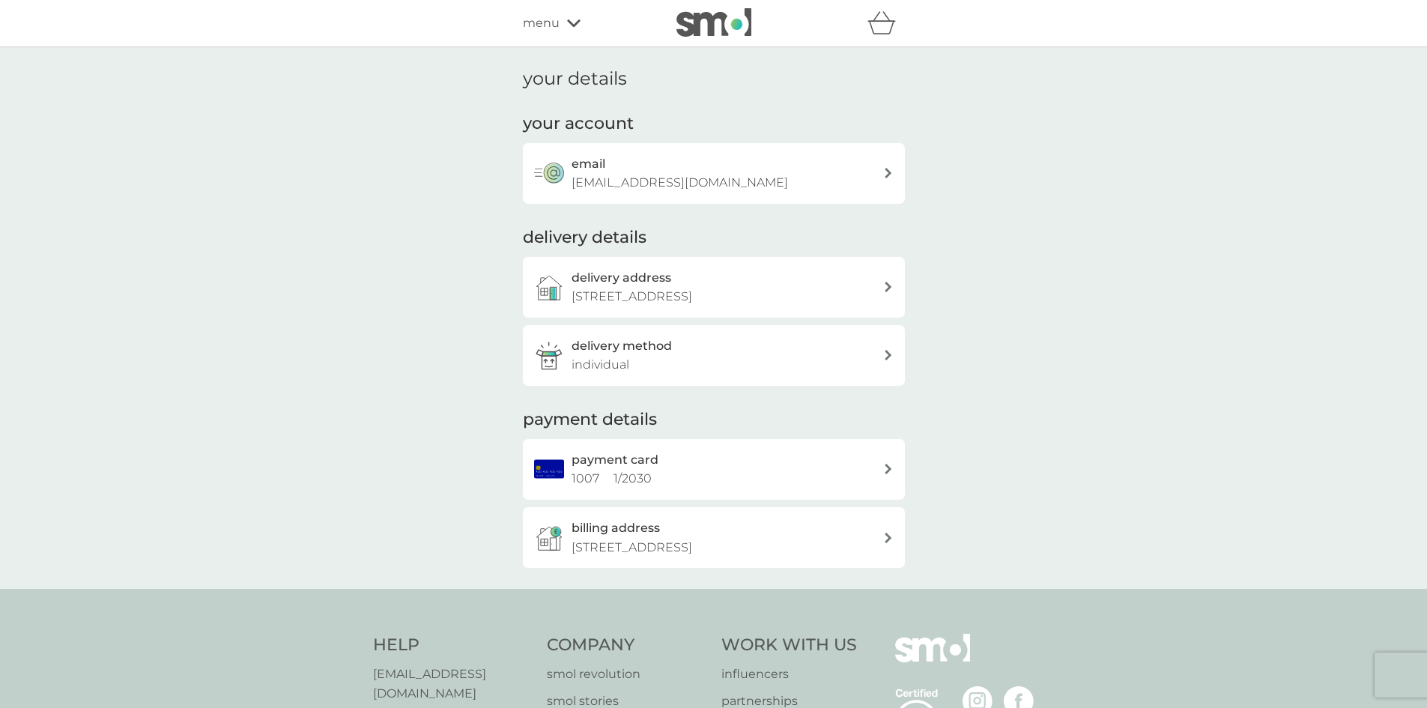
click at [889, 468] on icon at bounding box center [887, 469] width 7 height 10
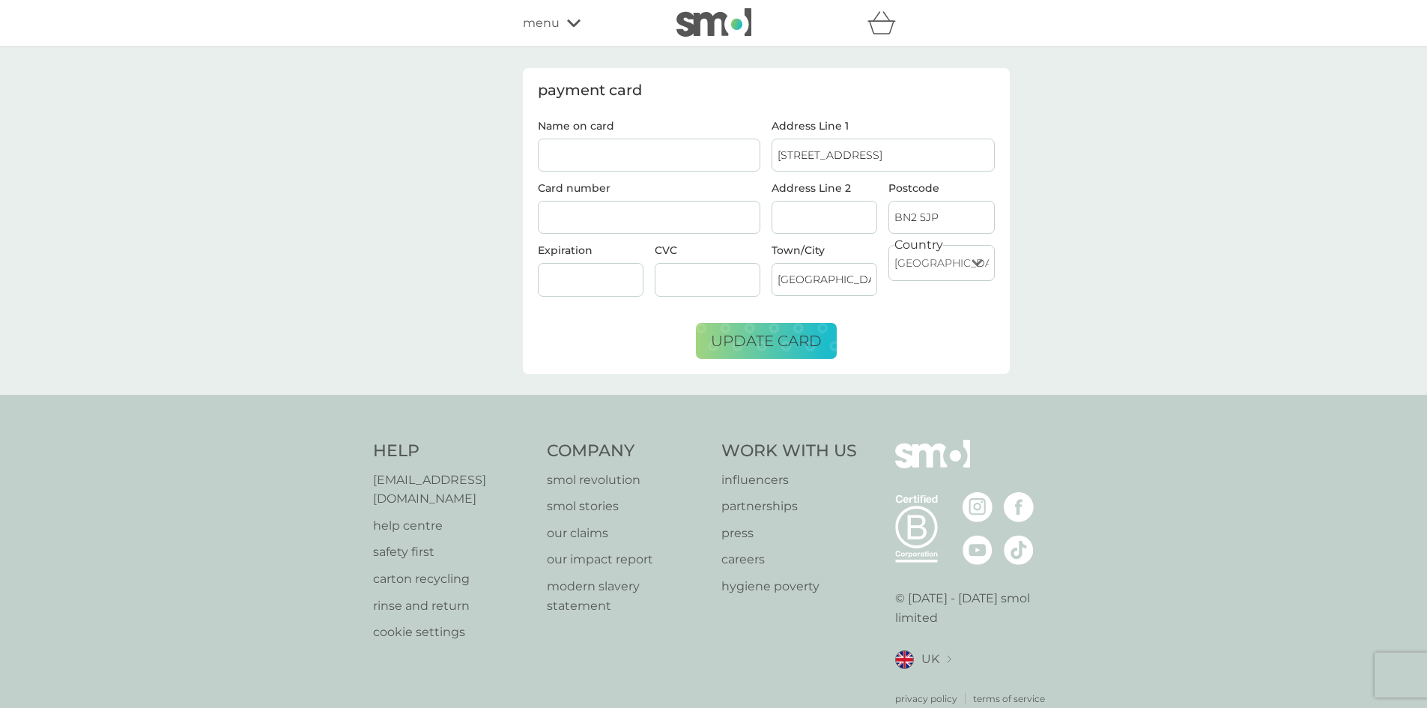
click at [553, 27] on span "menu" at bounding box center [541, 22] width 37 height 19
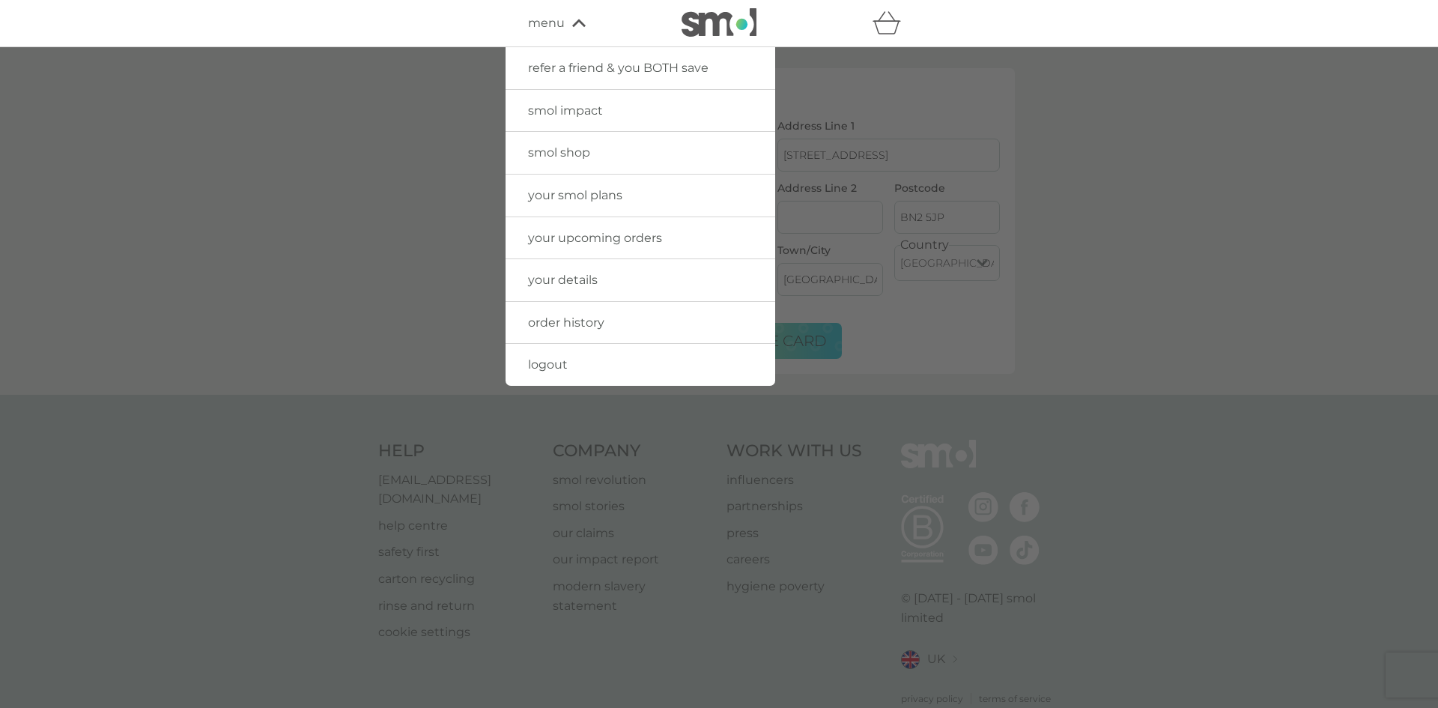
click at [595, 240] on span "your upcoming orders" at bounding box center [595, 238] width 134 height 14
